Goal: Transaction & Acquisition: Subscribe to service/newsletter

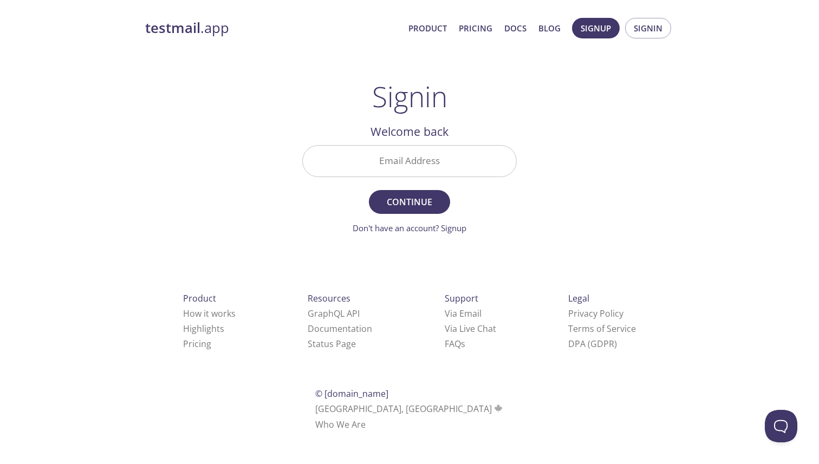
click at [597, 152] on div "testmail .app Product Pricing Docs Blog Signup Signin Signin Welcome back Email…" at bounding box center [409, 237] width 555 height 452
click at [437, 162] on input "Email Address" at bounding box center [410, 161] width 214 height 31
type input "[EMAIL_ADDRESS][DOMAIN_NAME]"
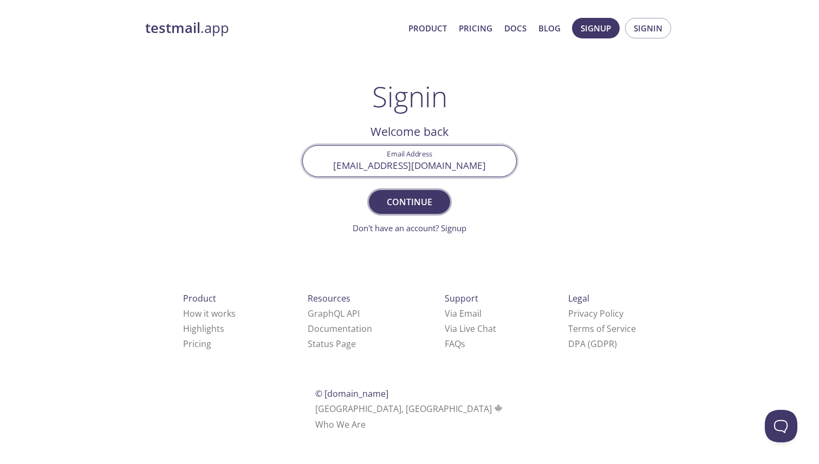
click at [402, 203] on span "Continue" at bounding box center [409, 202] width 57 height 15
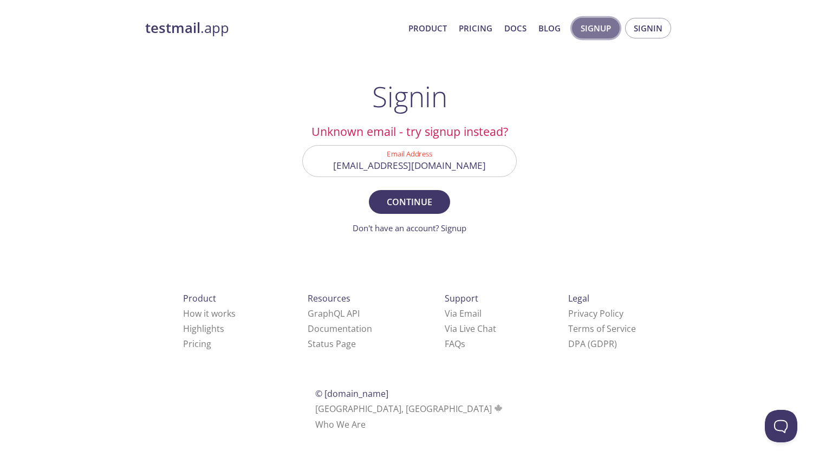
click at [610, 27] on span "Signup" at bounding box center [596, 28] width 30 height 14
